Goal: Navigation & Orientation: Find specific page/section

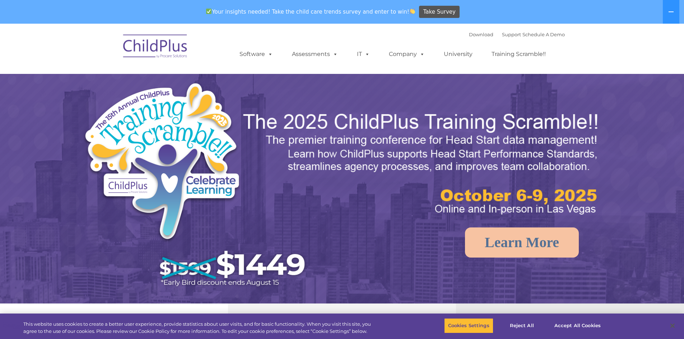
select select "MEDIUM"
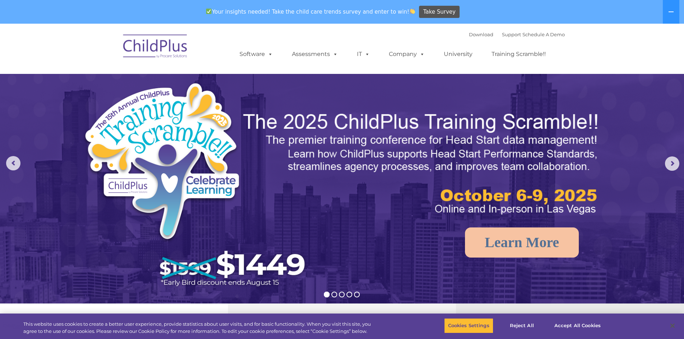
drag, startPoint x: 616, startPoint y: 1, endPoint x: 534, endPoint y: 9, distance: 82.2
click at [534, 9] on div "Your insights needed! Take the child care trends survey and enter to win! Take …" at bounding box center [331, 11] width 663 height 23
click at [382, 36] on div "Download Support | Schedule A Demo  MENU MENU Software ChildPlus: The original…" at bounding box center [394, 48] width 339 height 39
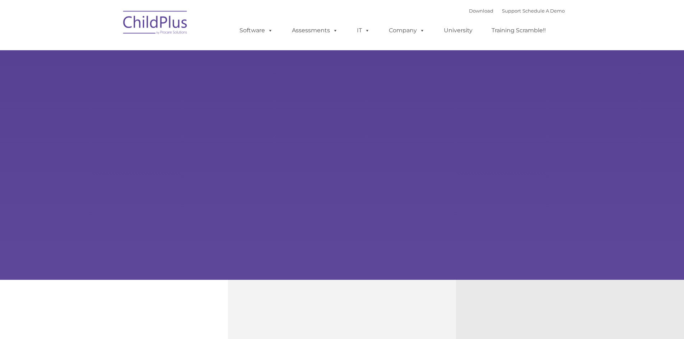
type input ""
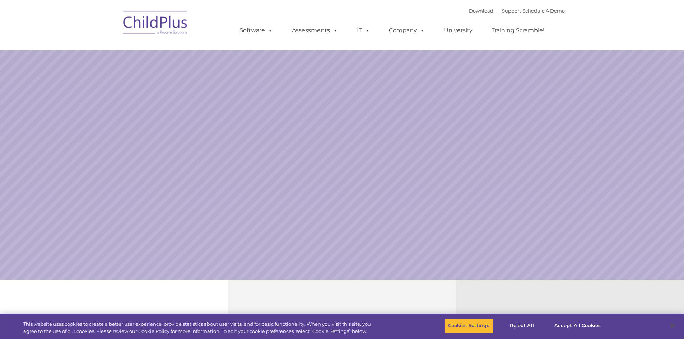
select select "MEDIUM"
